Goal: Information Seeking & Learning: Learn about a topic

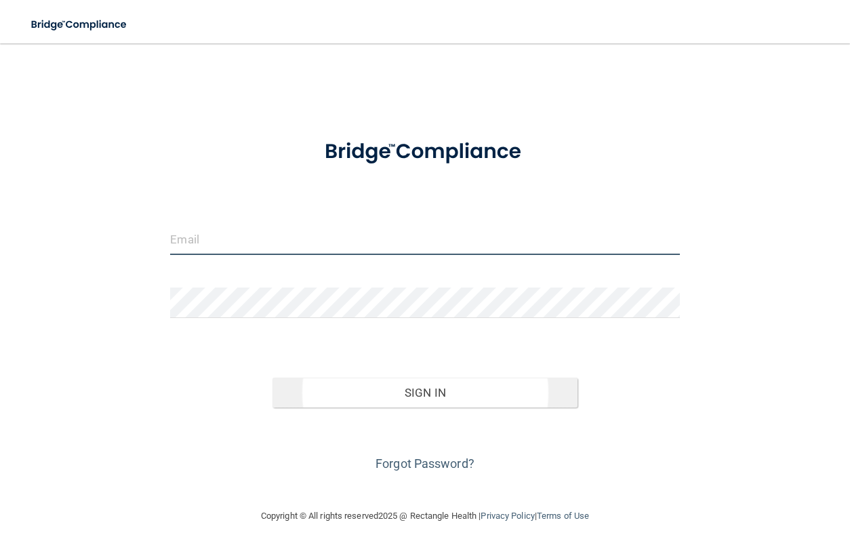
type input "[EMAIL_ADDRESS][DOMAIN_NAME]"
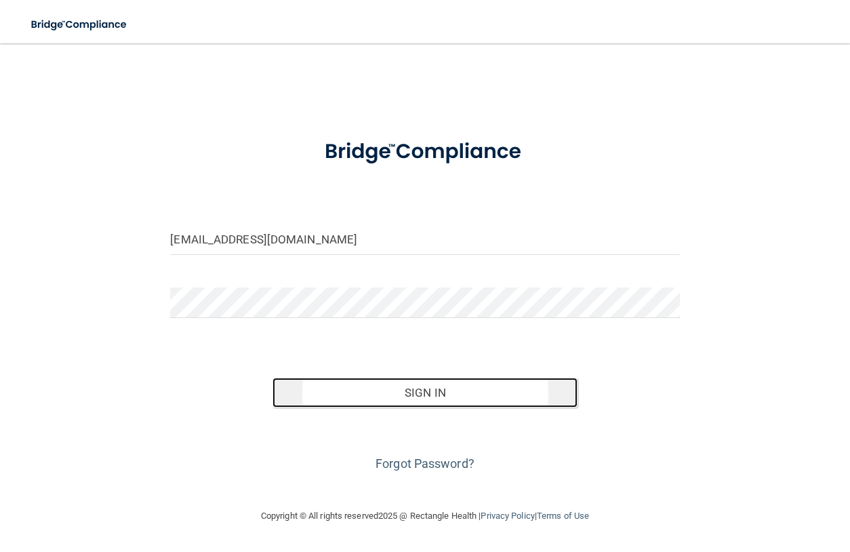
click at [412, 393] on button "Sign In" at bounding box center [426, 393] width 306 height 30
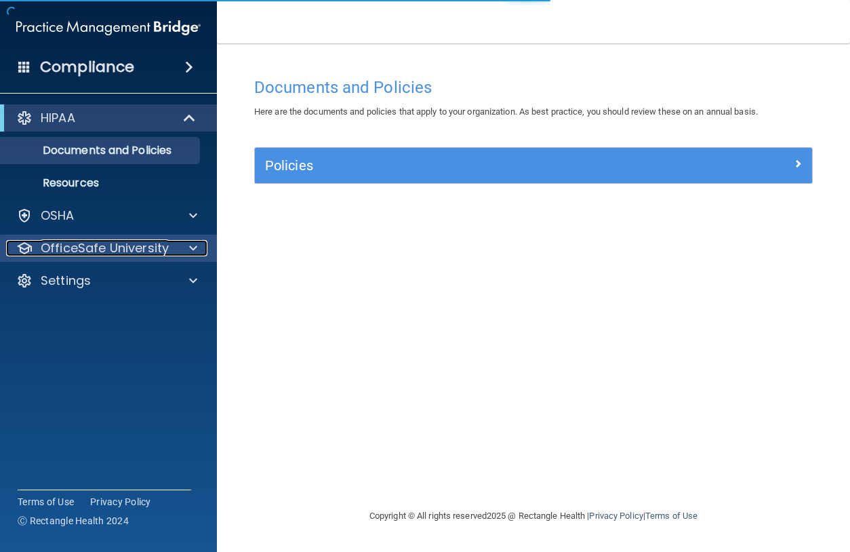
click at [170, 245] on div "OfficeSafe University" at bounding box center [90, 248] width 168 height 16
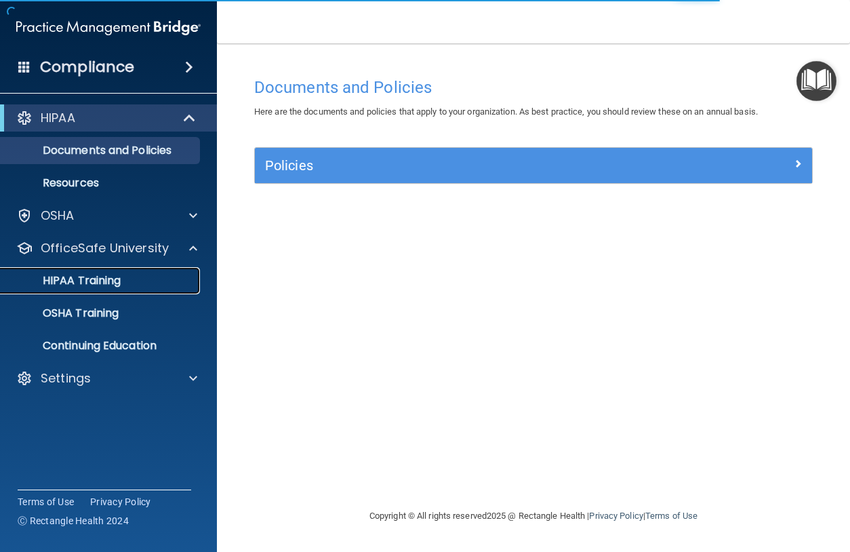
click at [132, 277] on div "HIPAA Training" at bounding box center [101, 281] width 185 height 14
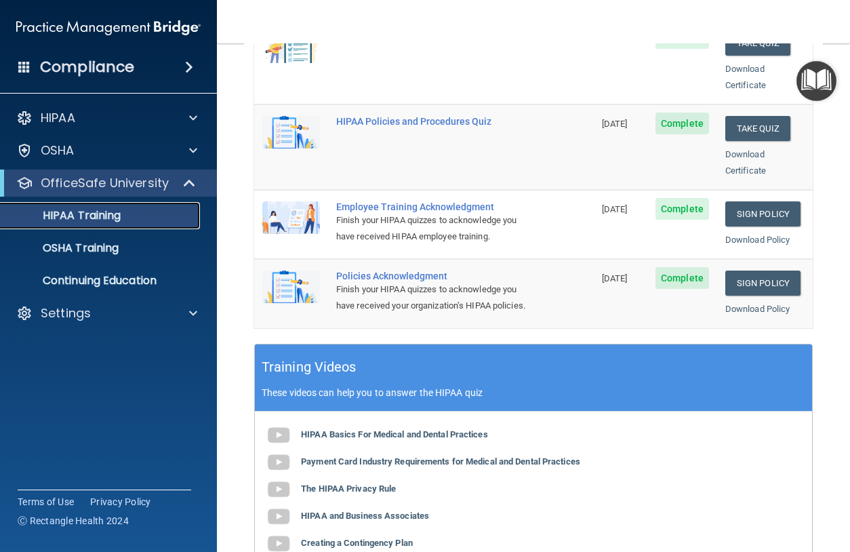
scroll to position [319, 0]
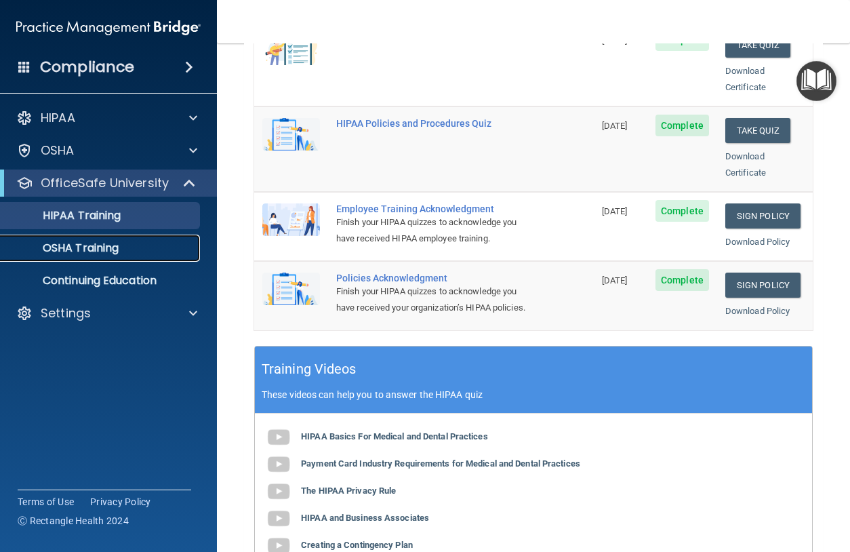
click at [127, 250] on div "OSHA Training" at bounding box center [101, 248] width 185 height 14
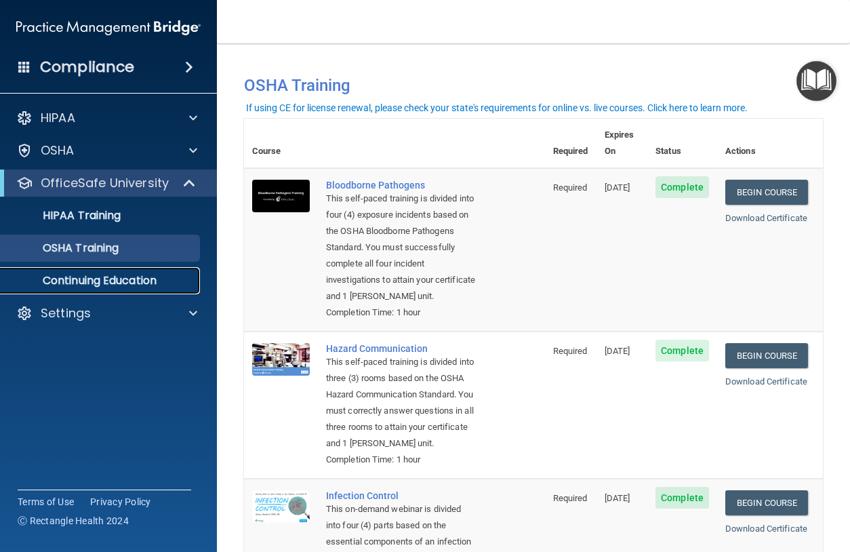
click at [90, 278] on p "Continuing Education" at bounding box center [101, 281] width 185 height 14
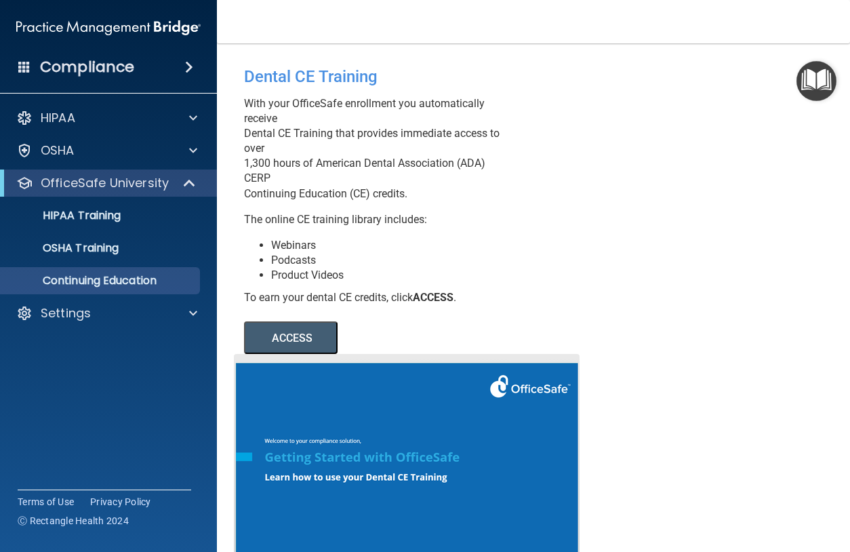
click at [288, 343] on button "ACCESS" at bounding box center [291, 337] width 94 height 33
